Goal: Navigation & Orientation: Find specific page/section

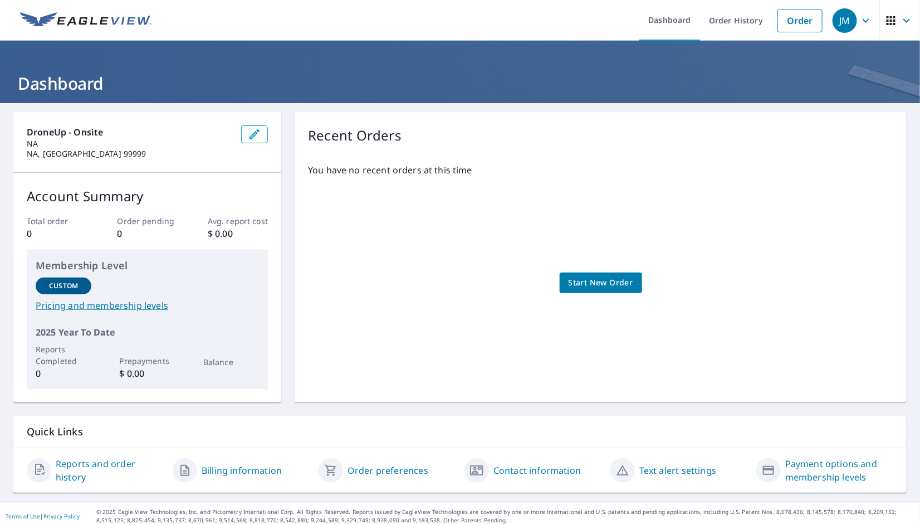
scroll to position [6, 0]
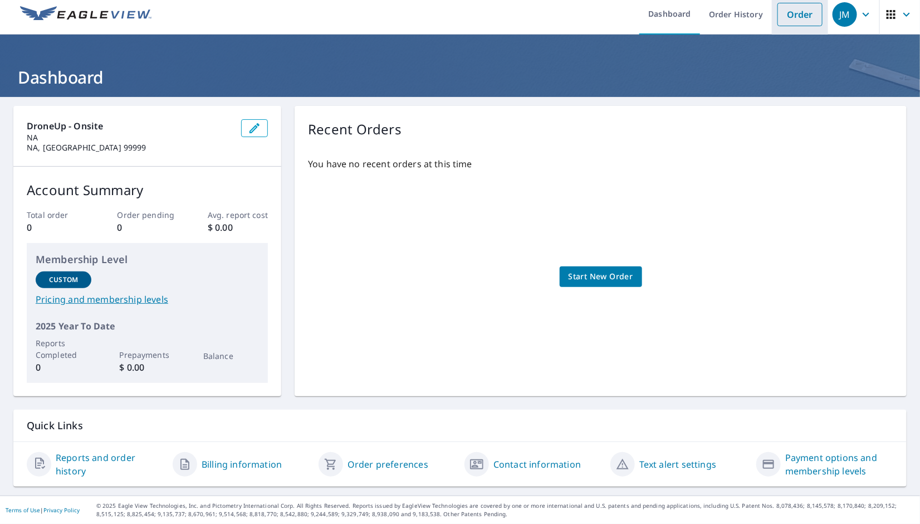
click at [798, 26] on link "Order" at bounding box center [800, 14] width 45 height 23
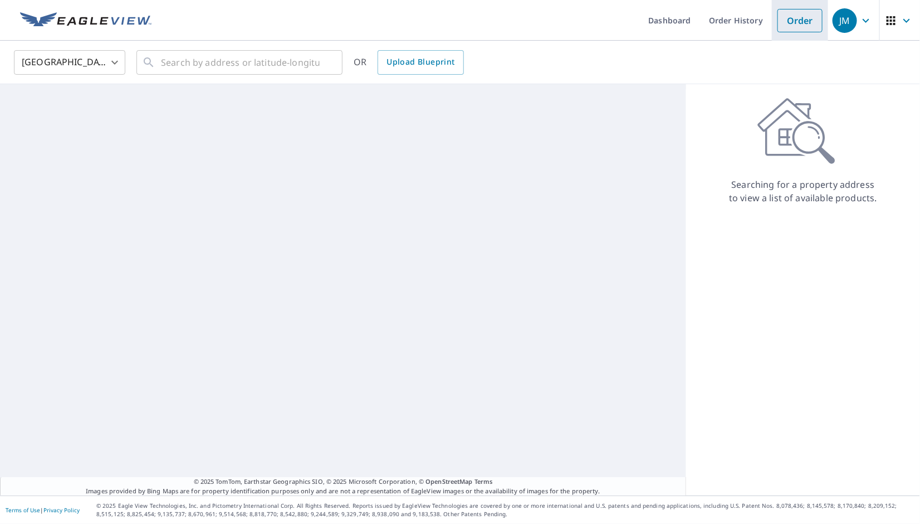
click at [787, 19] on link "Order" at bounding box center [800, 20] width 45 height 23
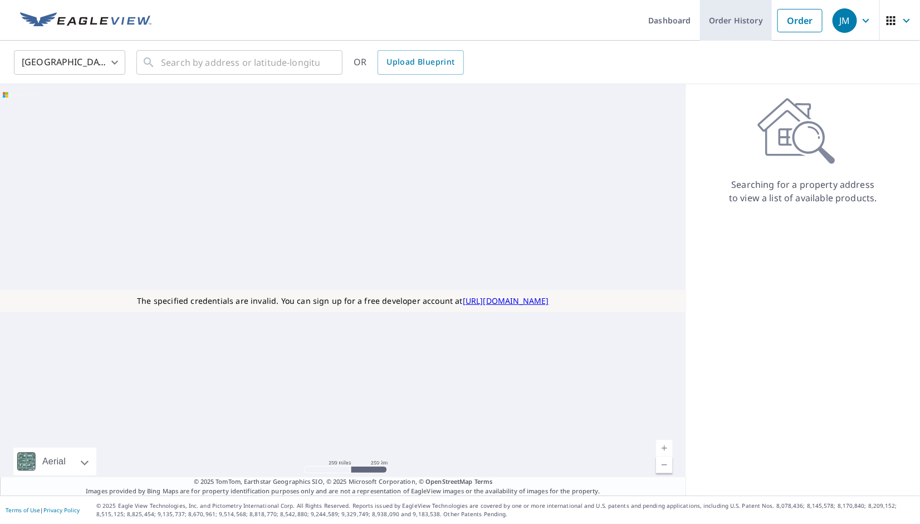
click at [737, 11] on link "Order History" at bounding box center [736, 20] width 72 height 41
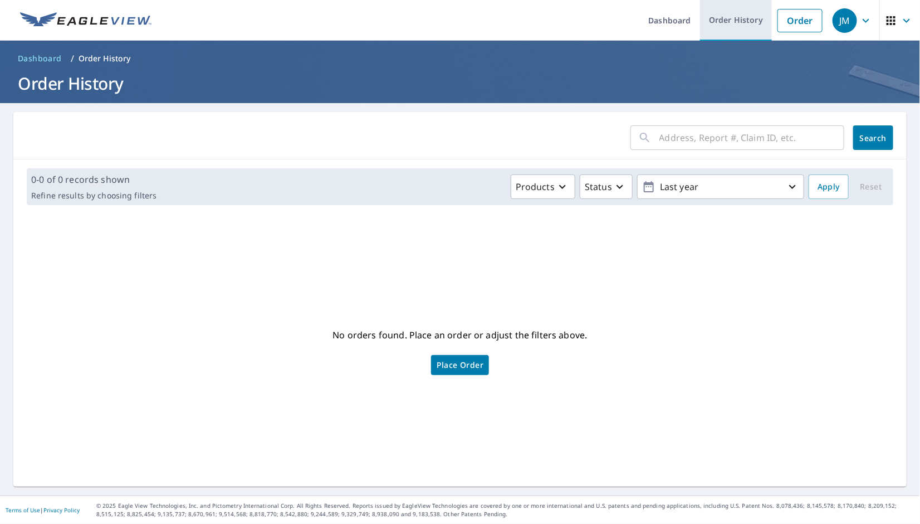
click at [733, 25] on link "Order History" at bounding box center [736, 20] width 72 height 41
click at [784, 22] on link "Order" at bounding box center [800, 20] width 45 height 23
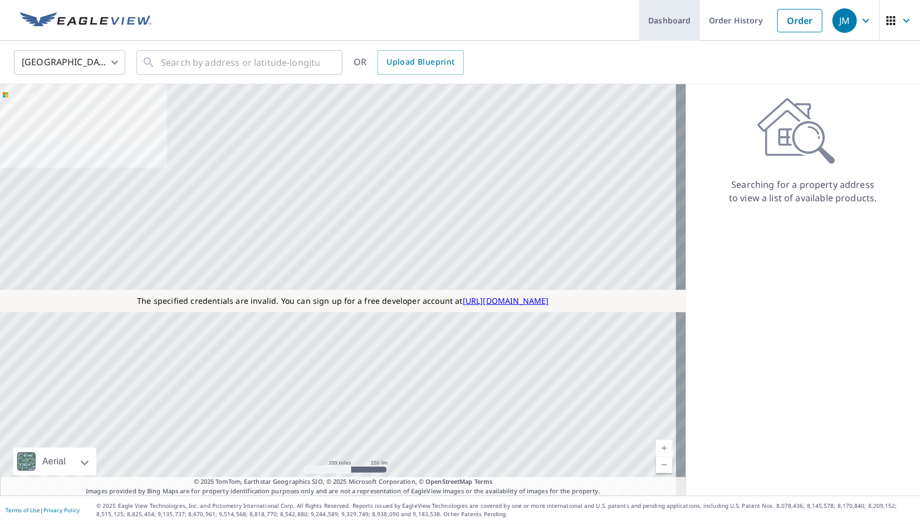
click at [672, 21] on link "Dashboard" at bounding box center [670, 20] width 61 height 41
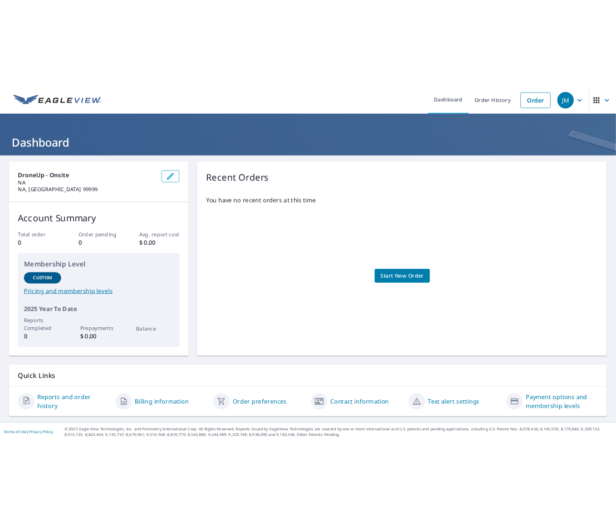
scroll to position [6, 0]
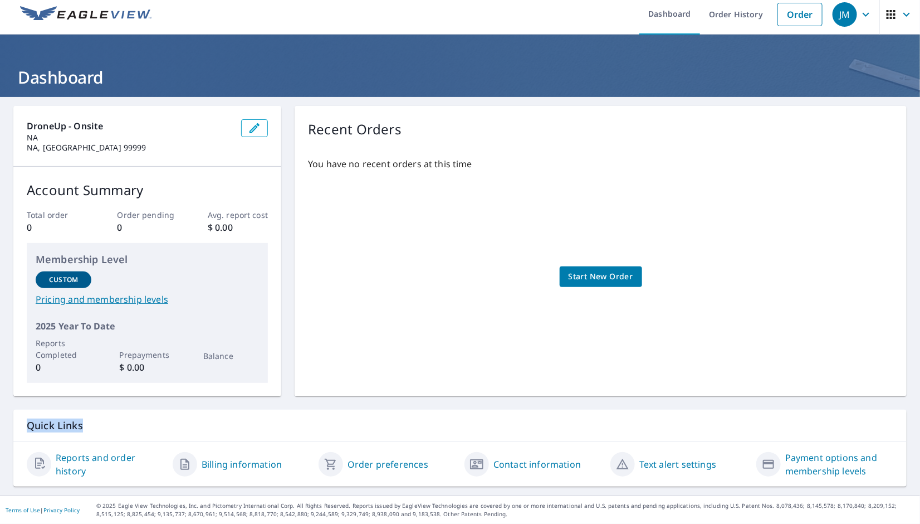
drag, startPoint x: 85, startPoint y: 425, endPoint x: 28, endPoint y: 427, distance: 57.4
click at [28, 427] on p "Quick Links" at bounding box center [460, 425] width 867 height 14
copy p "Quick Links"
